Goal: Task Accomplishment & Management: Complete application form

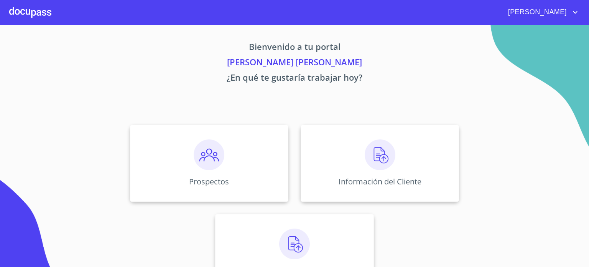
scroll to position [29, 0]
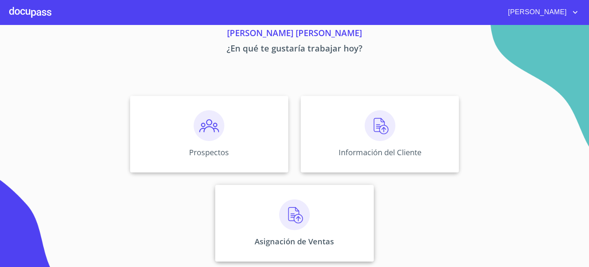
click at [305, 213] on img at bounding box center [294, 214] width 31 height 31
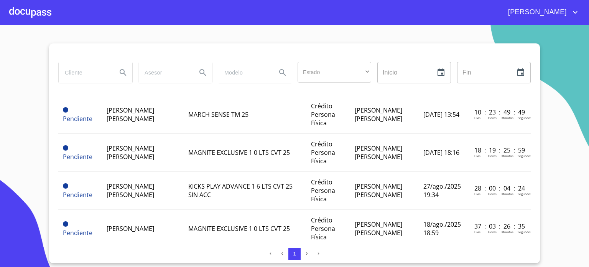
scroll to position [137, 0]
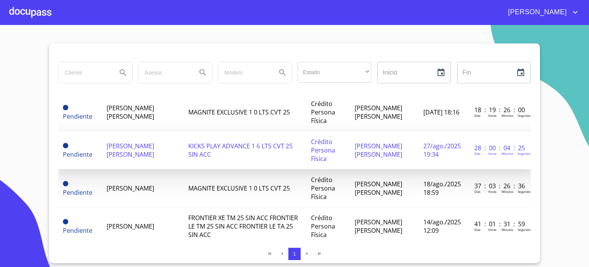
click at [126, 150] on span "[PERSON_NAME] [PERSON_NAME]" at bounding box center [131, 150] width 48 height 17
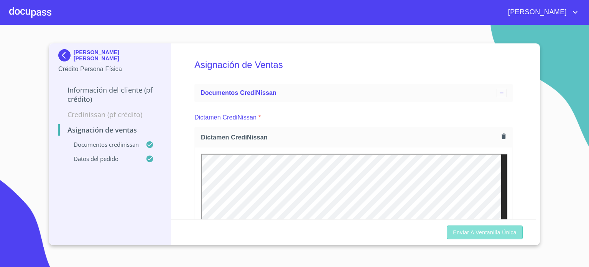
click at [494, 234] on span "Enviar a Ventanilla única" at bounding box center [485, 233] width 64 height 10
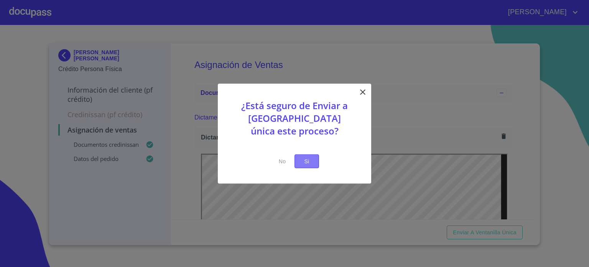
click at [307, 165] on span "Si" at bounding box center [307, 161] width 12 height 10
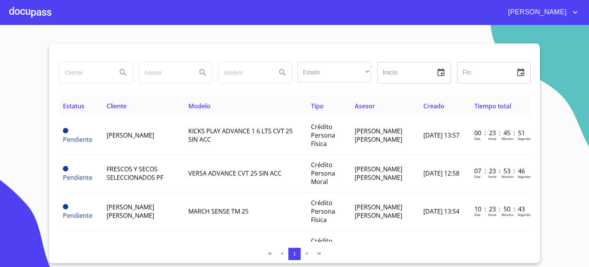
click at [22, 8] on div at bounding box center [30, 12] width 42 height 25
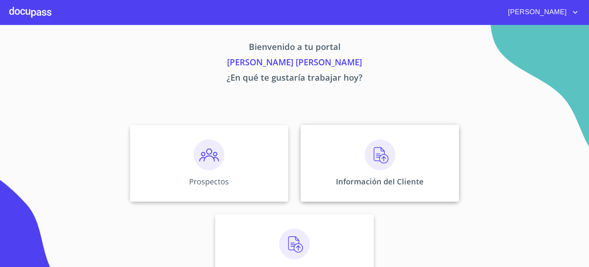
click at [386, 152] on img at bounding box center [380, 154] width 31 height 31
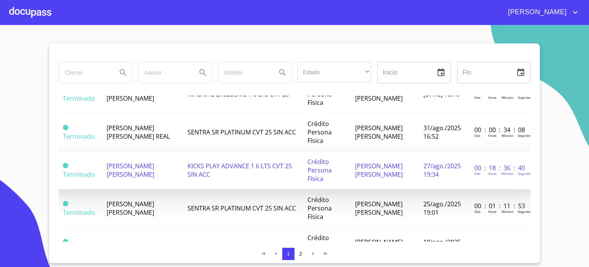
scroll to position [193, 0]
click at [127, 173] on span "[PERSON_NAME] [PERSON_NAME]" at bounding box center [131, 169] width 48 height 17
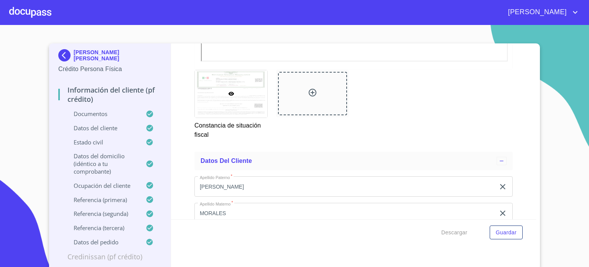
scroll to position [1995, 0]
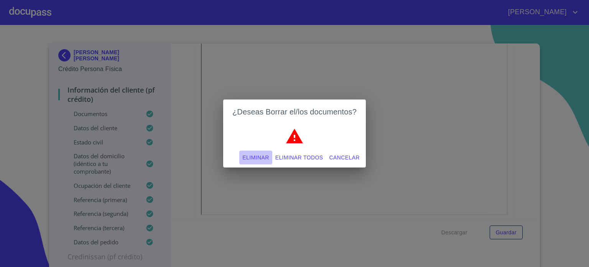
click at [248, 158] on span "Eliminar" at bounding box center [256, 158] width 26 height 10
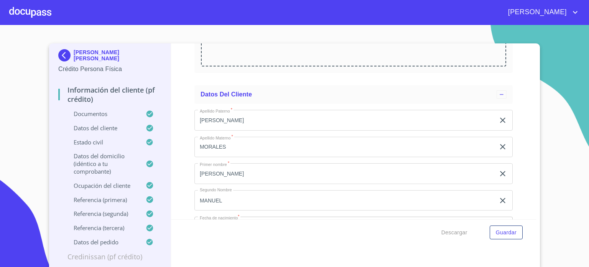
click at [352, 42] on p "Arrastra o selecciona el (los) documento(s) para agregar" at bounding box center [353, 32] width 79 height 18
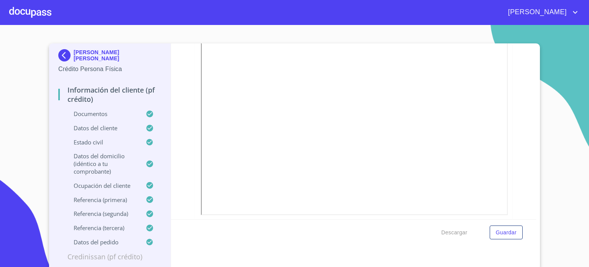
scroll to position [2149, 0]
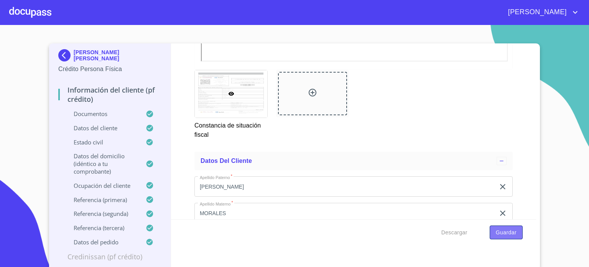
click at [506, 234] on span "Guardar" at bounding box center [506, 233] width 21 height 10
